Goal: Obtain resource: Obtain resource

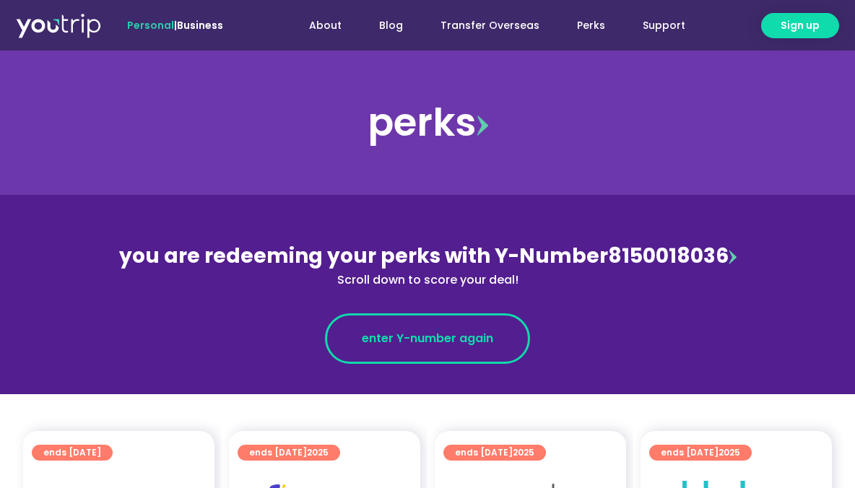
click at [414, 337] on span "enter Y-number again" at bounding box center [427, 338] width 131 height 17
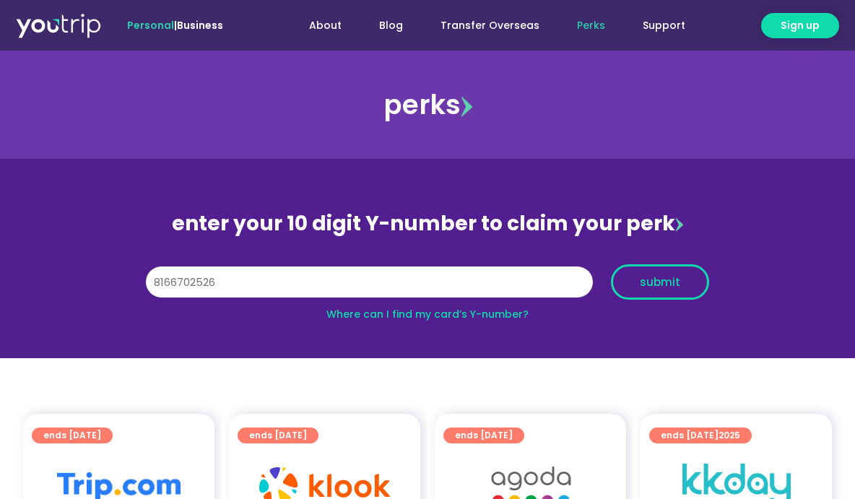
type input "8166702526"
click at [658, 279] on span "submit" at bounding box center [660, 282] width 40 height 11
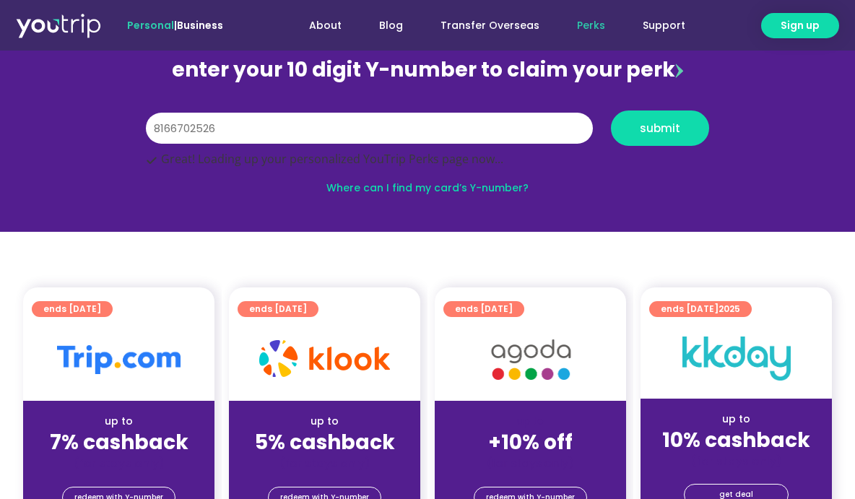
scroll to position [217, 0]
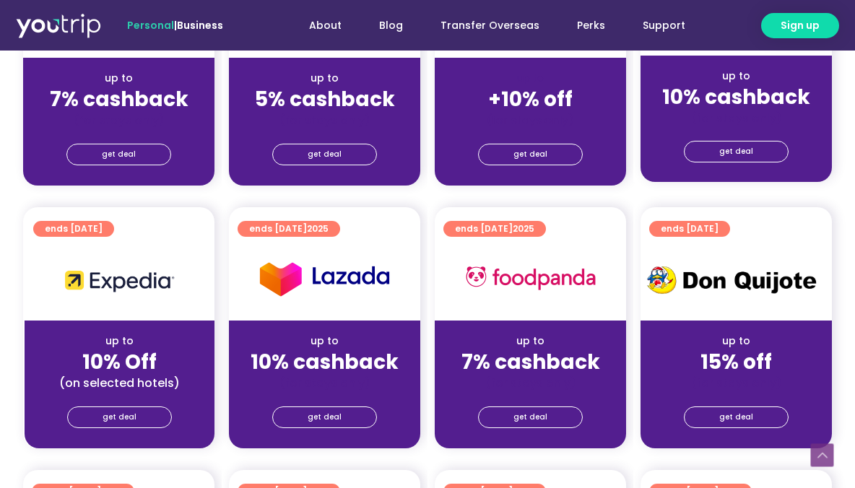
scroll to position [505, 0]
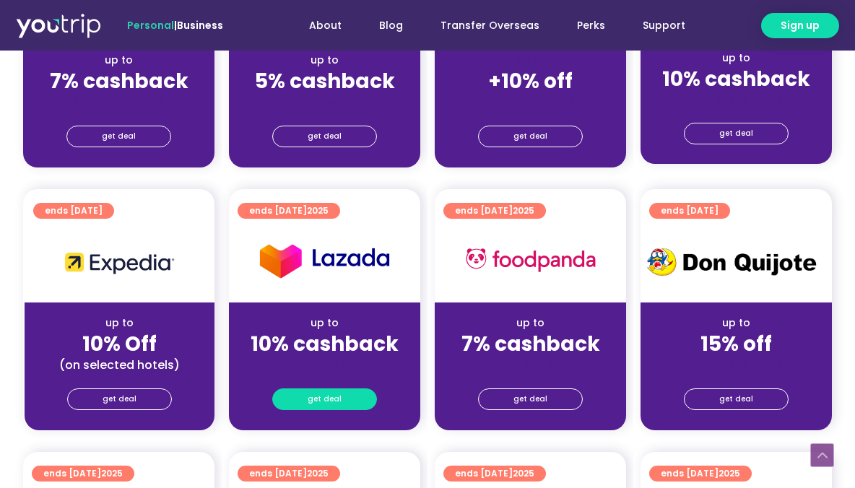
click at [328, 396] on span "get deal" at bounding box center [325, 399] width 34 height 20
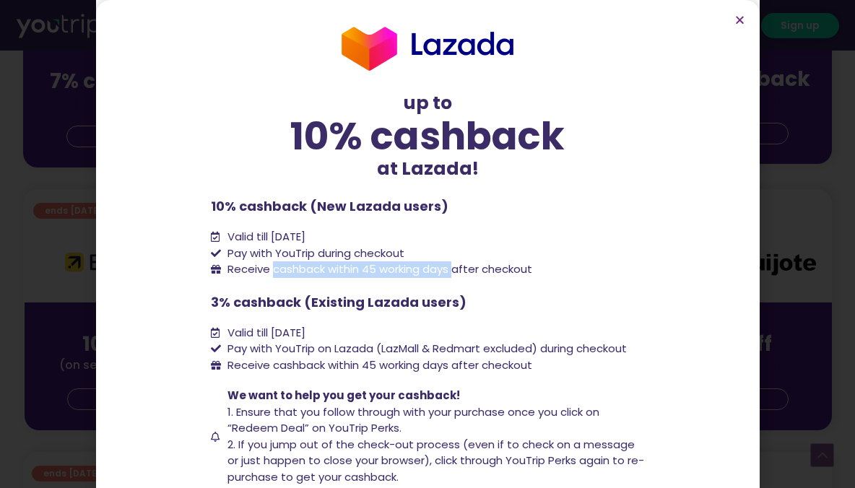
drag, startPoint x: 269, startPoint y: 272, endPoint x: 469, endPoint y: 268, distance: 199.3
click at [467, 268] on span "Receive cashback within 45 working days after checkout" at bounding box center [378, 269] width 308 height 17
drag, startPoint x: 690, startPoint y: 290, endPoint x: 691, endPoint y: 12, distance: 278.0
click at [690, 288] on section "up to 10% cashback at [GEOGRAPHIC_DATA]! up to 10% cashback at Lazada! 10% cash…" at bounding box center [428, 297] width 664 height 595
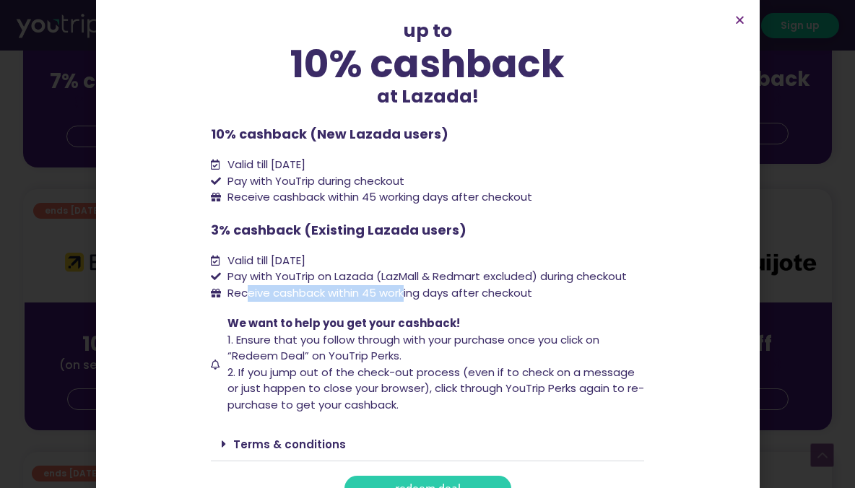
drag, startPoint x: 241, startPoint y: 292, endPoint x: 445, endPoint y: 295, distance: 203.7
click at [445, 295] on span "Receive cashback within 45 working days after checkout" at bounding box center [378, 293] width 308 height 17
click at [301, 300] on span "Receive cashback within 45 working days after checkout" at bounding box center [378, 293] width 308 height 17
drag, startPoint x: 267, startPoint y: 293, endPoint x: 543, endPoint y: 292, distance: 275.8
click at [543, 292] on li "Receive cashback within 45 working days after checkout" at bounding box center [427, 293] width 433 height 17
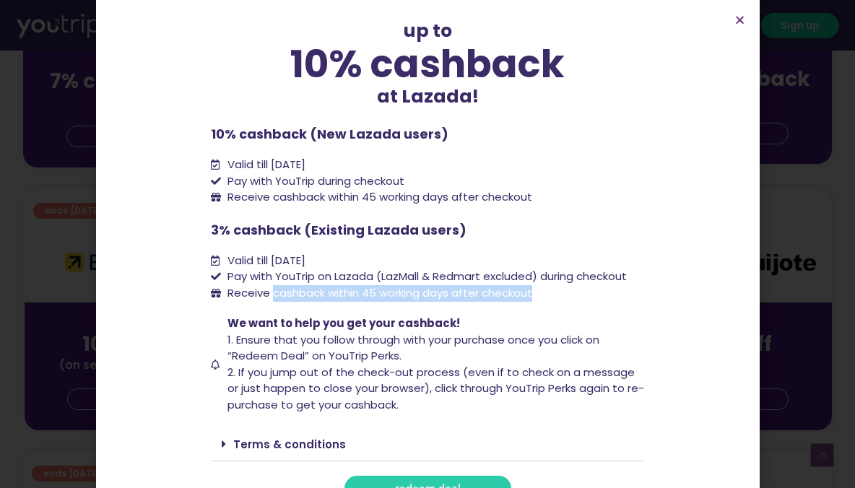
copy span "cashback within 45 working days after checkout"
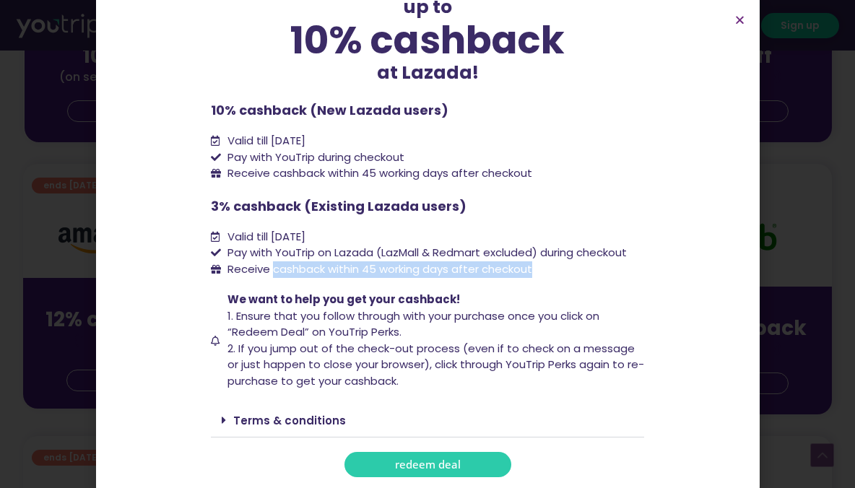
scroll to position [794, 0]
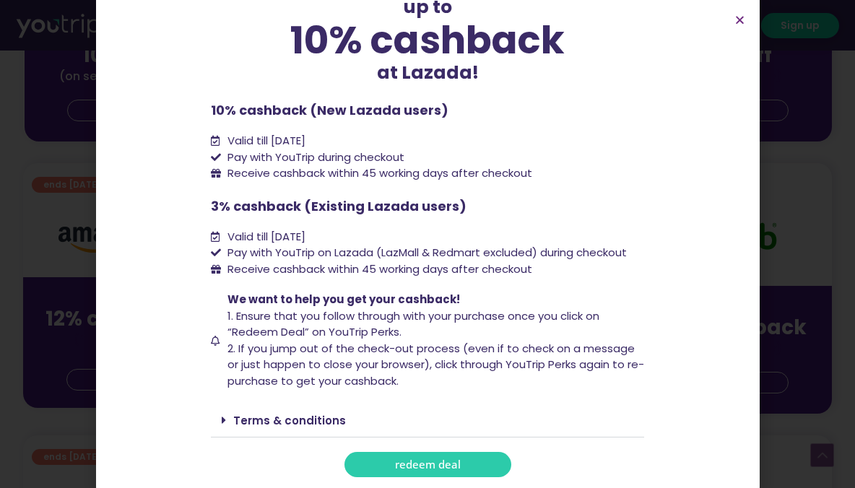
click at [279, 410] on div "Terms & conditions" at bounding box center [427, 421] width 433 height 34
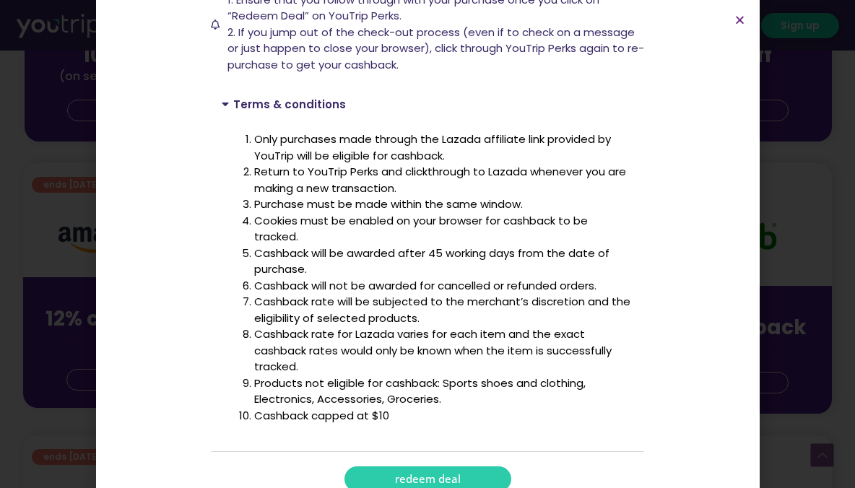
scroll to position [427, 0]
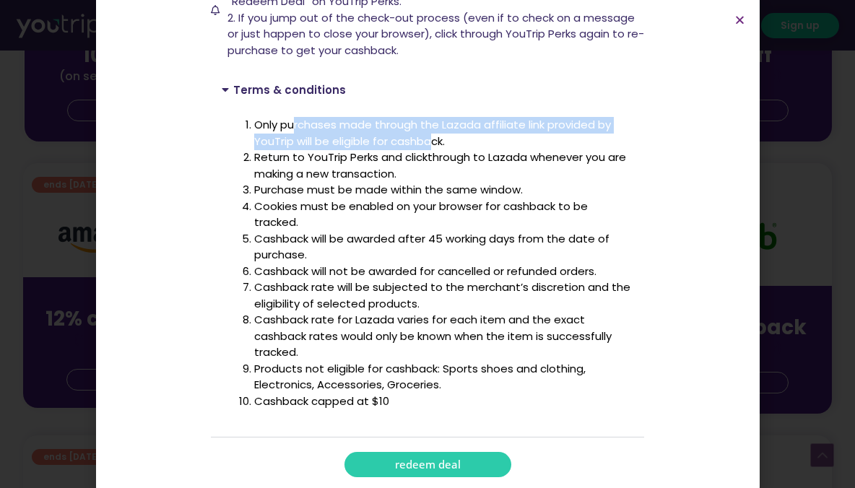
drag, startPoint x: 329, startPoint y: 125, endPoint x: 448, endPoint y: 143, distance: 121.2
click at [448, 143] on li "Only purchases made through the Lazada affiliate link provided by YouTrip will …" at bounding box center [443, 133] width 379 height 32
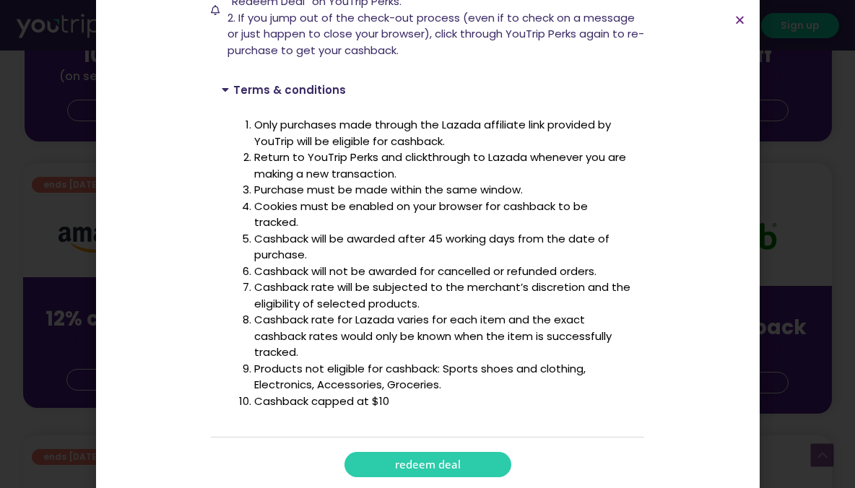
click at [451, 232] on li "Cashback will be awarded after 45 working days from the date of purchase." at bounding box center [443, 247] width 379 height 32
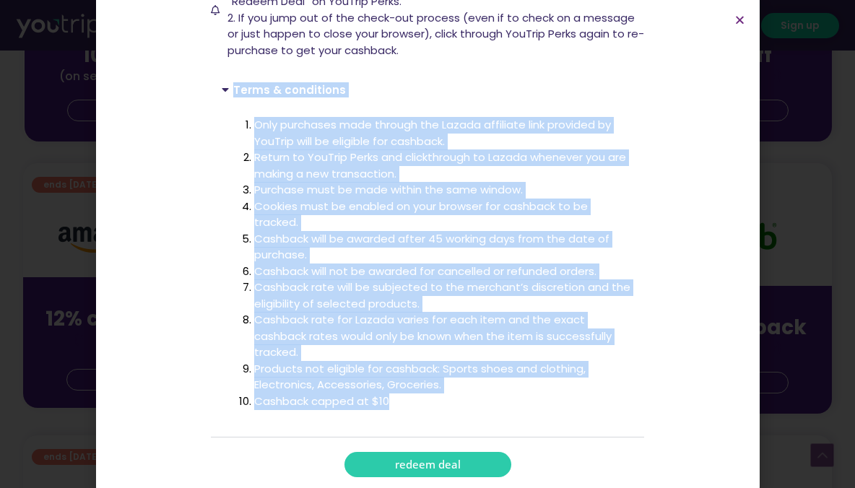
drag, startPoint x: 205, startPoint y: 84, endPoint x: 431, endPoint y: 405, distance: 392.9
click at [431, 405] on div "Terms & conditions Only purchases made through the Lazada affiliate link provid…" at bounding box center [427, 255] width 433 height 365
copy div "Terms & conditions Only purchases made through the Lazada affiliate link provid…"
